Goal: Task Accomplishment & Management: Manage account settings

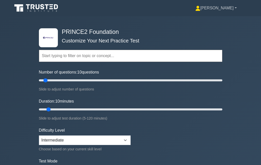
click at [229, 8] on link "[PERSON_NAME]" at bounding box center [216, 8] width 66 height 10
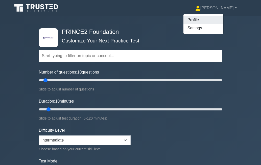
click at [218, 21] on link "Profile" at bounding box center [204, 20] width 40 height 8
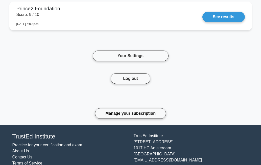
scroll to position [1401, 0]
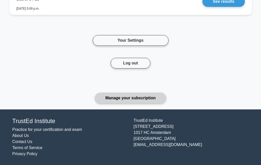
click at [147, 99] on link "Manage your subscription" at bounding box center [130, 98] width 71 height 11
